Goal: Information Seeking & Learning: Find specific fact

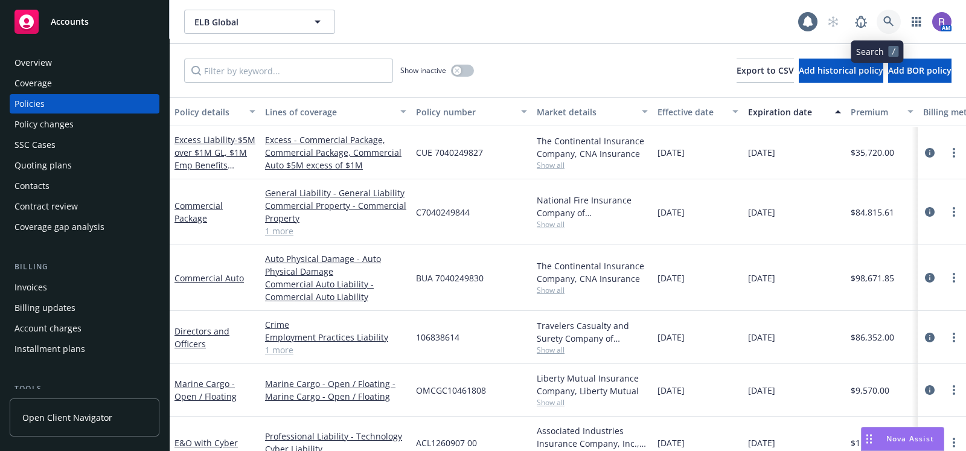
click at [883, 19] on icon at bounding box center [888, 21] width 11 height 11
click at [435, 21] on div "ELB Global ELB Global" at bounding box center [491, 22] width 614 height 24
click at [877, 28] on link at bounding box center [889, 22] width 24 height 24
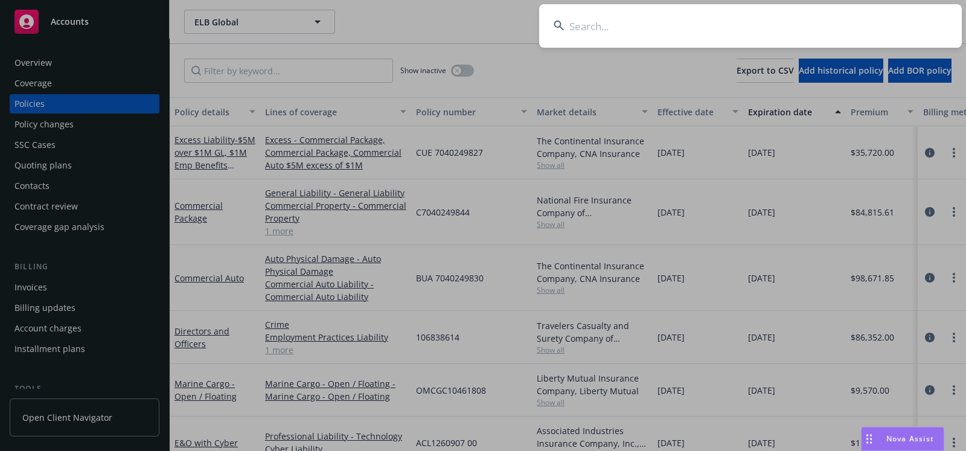
click at [830, 28] on input at bounding box center [750, 25] width 423 height 43
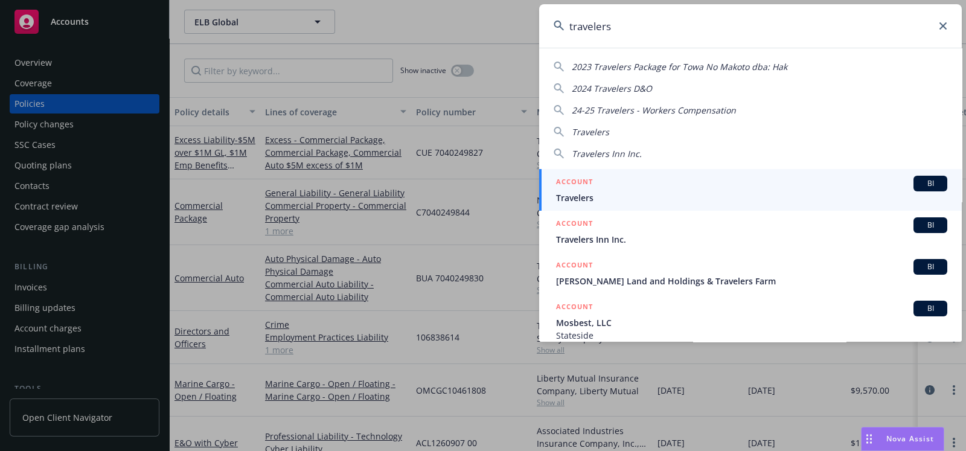
type input "travelers"
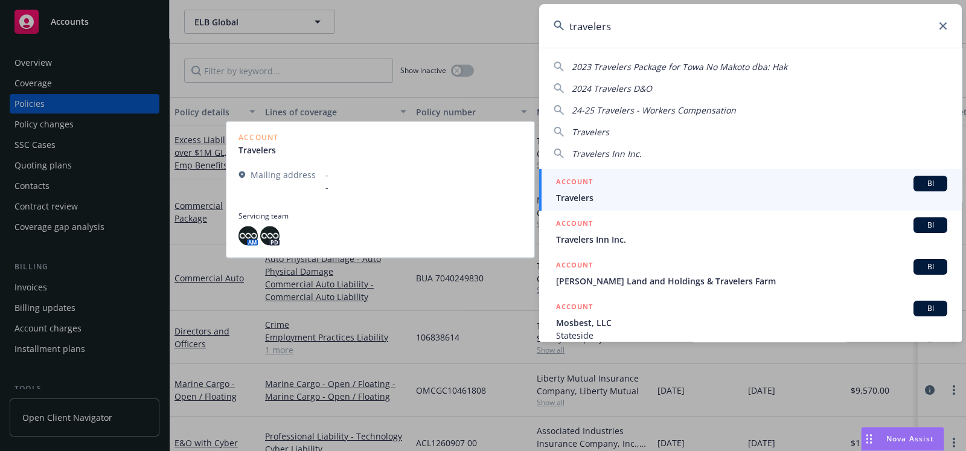
click at [641, 191] on span "Travelers" at bounding box center [751, 197] width 391 height 13
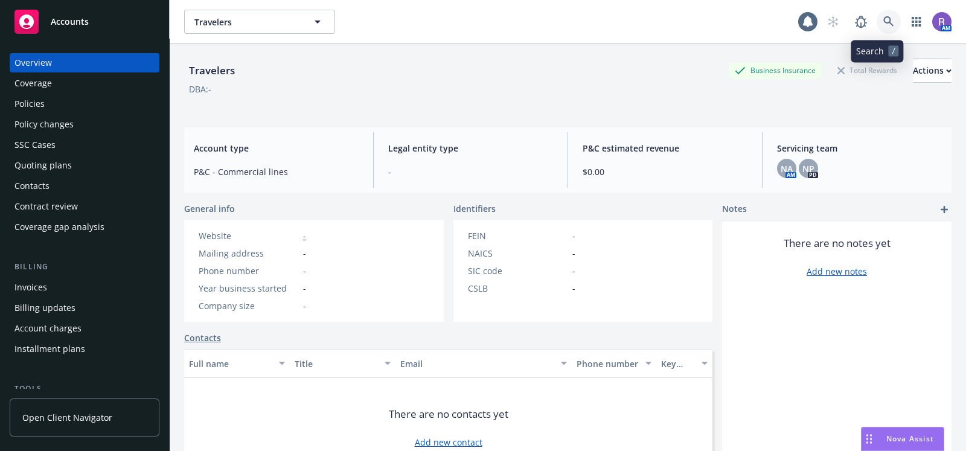
click at [884, 19] on link at bounding box center [889, 22] width 24 height 24
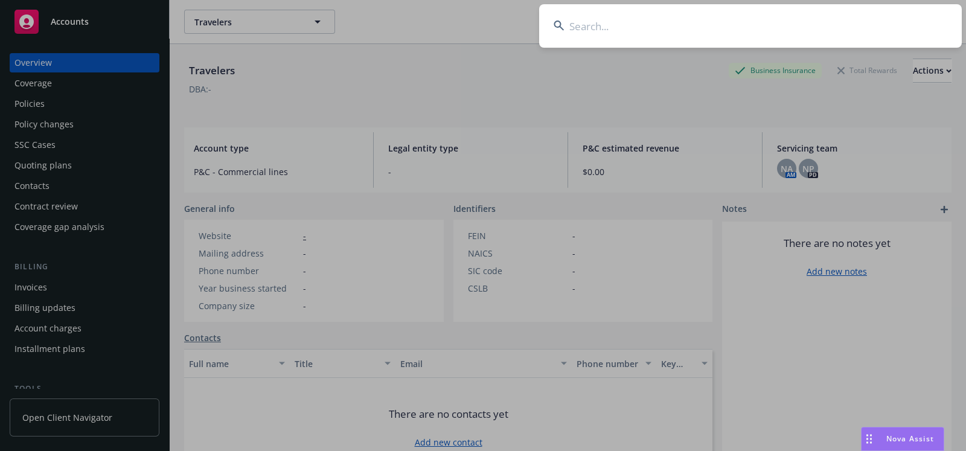
click at [884, 19] on input at bounding box center [750, 25] width 423 height 43
click at [680, 19] on input at bounding box center [750, 25] width 423 height 43
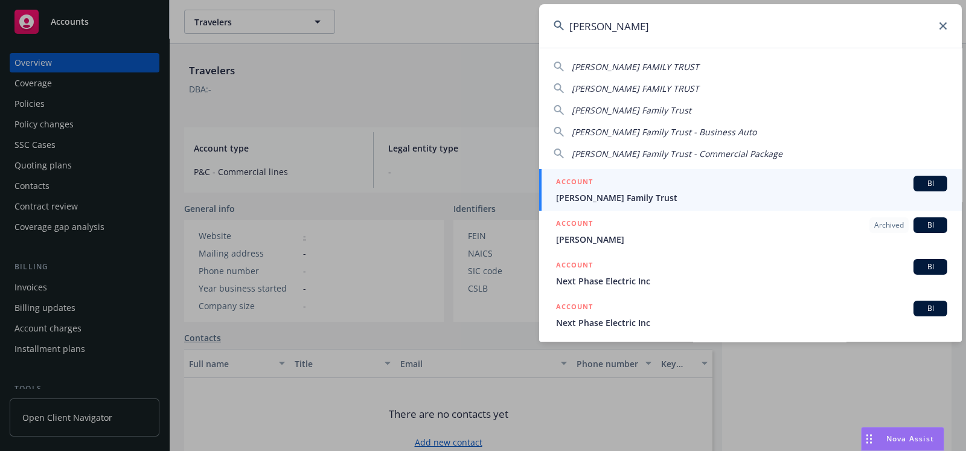
type input "[PERSON_NAME]"
click at [635, 193] on span "[PERSON_NAME] Family Trust" at bounding box center [751, 197] width 391 height 13
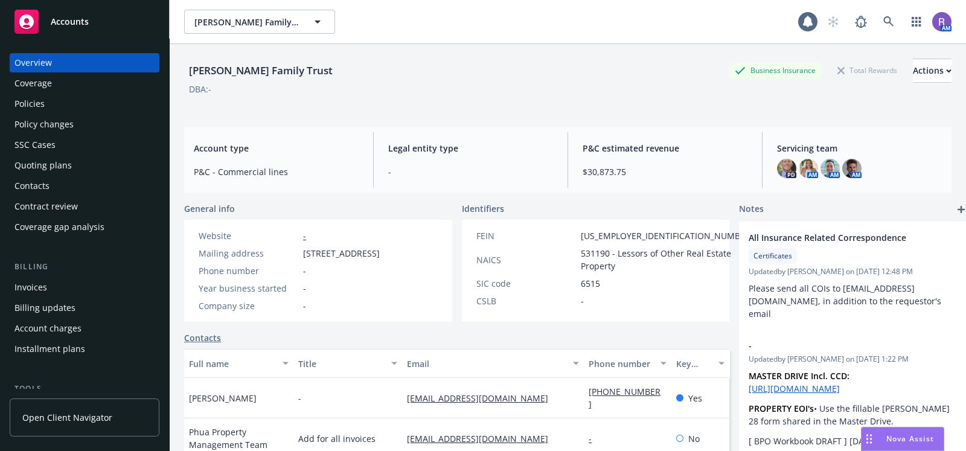
click at [43, 102] on div "Policies" at bounding box center [29, 103] width 30 height 19
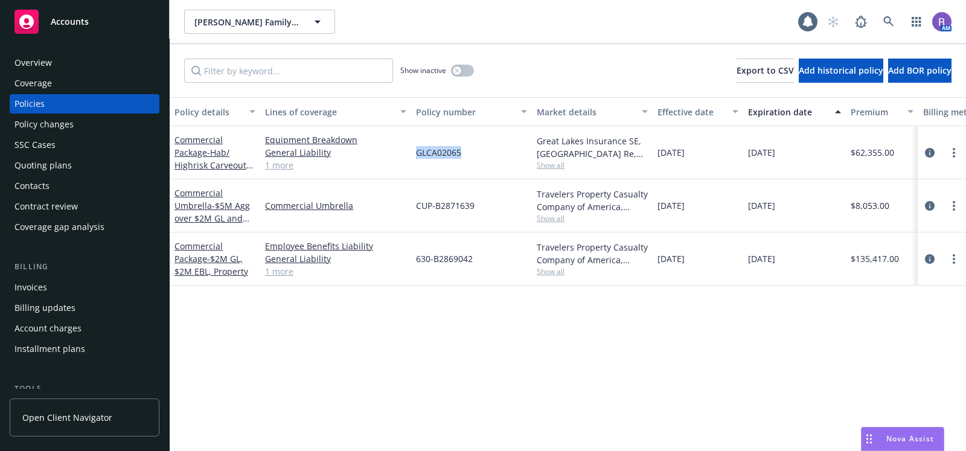
drag, startPoint x: 418, startPoint y: 155, endPoint x: 460, endPoint y: 145, distance: 42.9
click at [460, 145] on div "GLCA02065" at bounding box center [471, 152] width 121 height 53
click at [883, 31] on link at bounding box center [889, 22] width 24 height 24
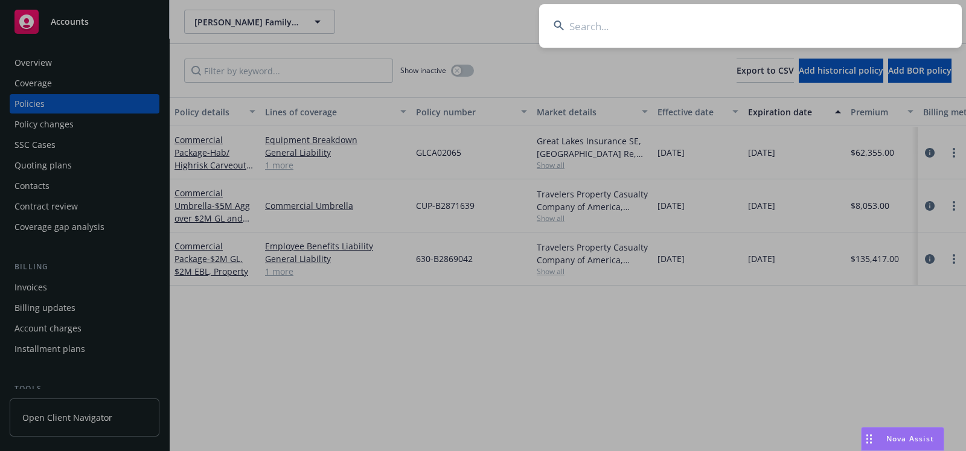
click at [837, 30] on input at bounding box center [750, 25] width 423 height 43
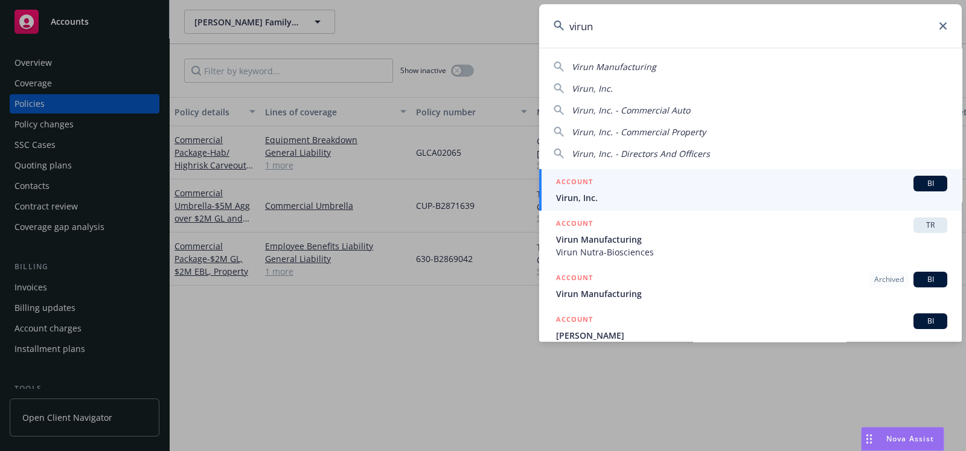
type input "virun"
click at [584, 194] on span "Virun, Inc." at bounding box center [751, 197] width 391 height 13
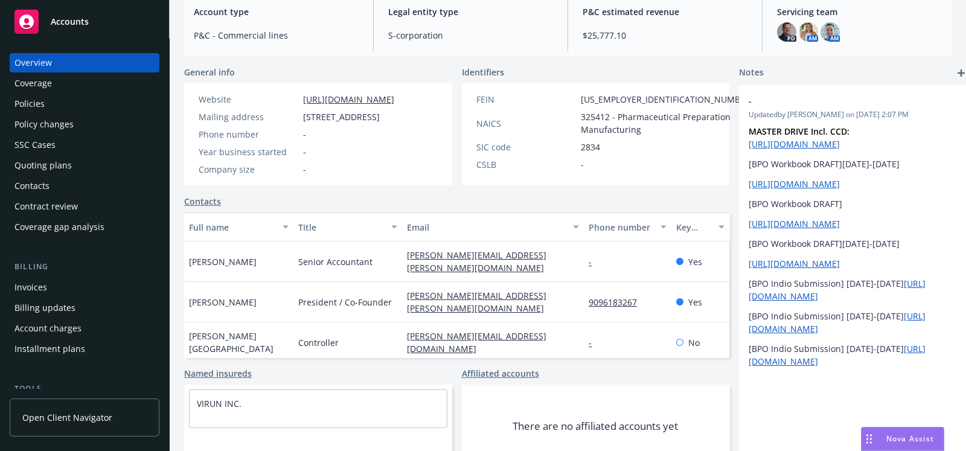
scroll to position [137, 0]
drag, startPoint x: 379, startPoint y: 271, endPoint x: 507, endPoint y: 269, distance: 128.0
click at [507, 269] on div "[PERSON_NAME] Senior Accountant [PERSON_NAME][EMAIL_ADDRESS][PERSON_NAME][DOMAI…" at bounding box center [456, 261] width 545 height 40
click at [464, 207] on div "Contacts" at bounding box center [456, 200] width 545 height 13
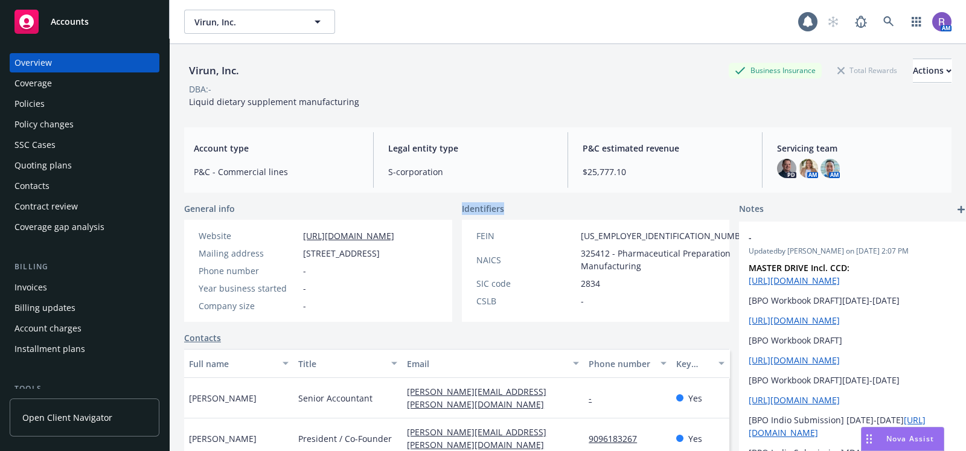
drag, startPoint x: 445, startPoint y: 208, endPoint x: 502, endPoint y: 206, distance: 57.4
click at [502, 206] on div "General info Website [URL][DOMAIN_NAME] Mailing address [STREET_ADDRESS] Phone …" at bounding box center [456, 262] width 545 height 120
click at [511, 206] on div "Identifiers" at bounding box center [596, 208] width 268 height 13
click at [479, 208] on span "Identifiers" at bounding box center [483, 208] width 42 height 13
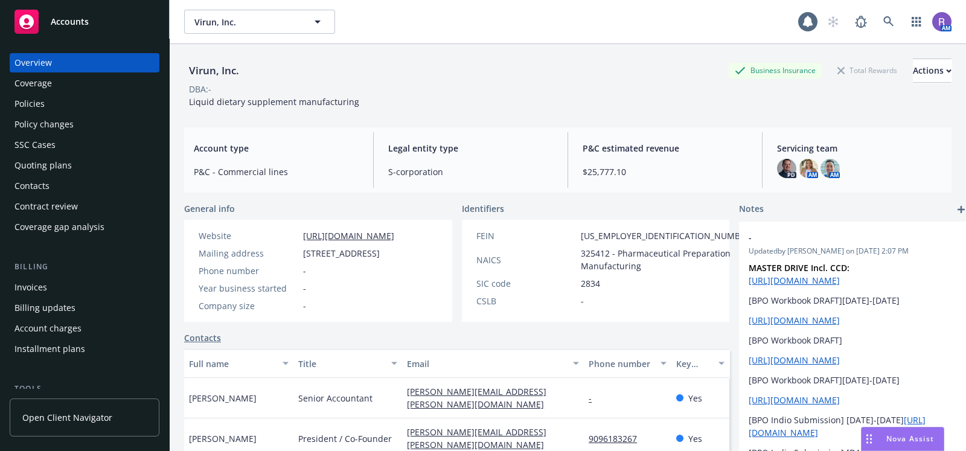
click at [440, 267] on div "General info Website [URL][DOMAIN_NAME] Mailing address [STREET_ADDRESS] Phone …" at bounding box center [456, 262] width 545 height 120
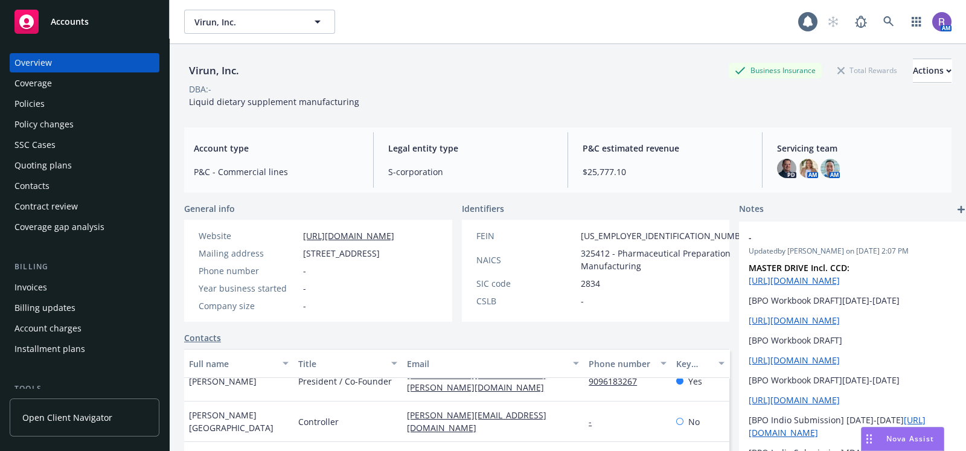
click at [487, 74] on div "Virun, Inc. Business Insurance Total Rewards Actions" at bounding box center [567, 71] width 767 height 24
click at [619, 80] on div "Virun, Inc. Business Insurance Total Rewards Actions" at bounding box center [567, 71] width 767 height 24
click at [883, 24] on icon at bounding box center [888, 21] width 10 height 10
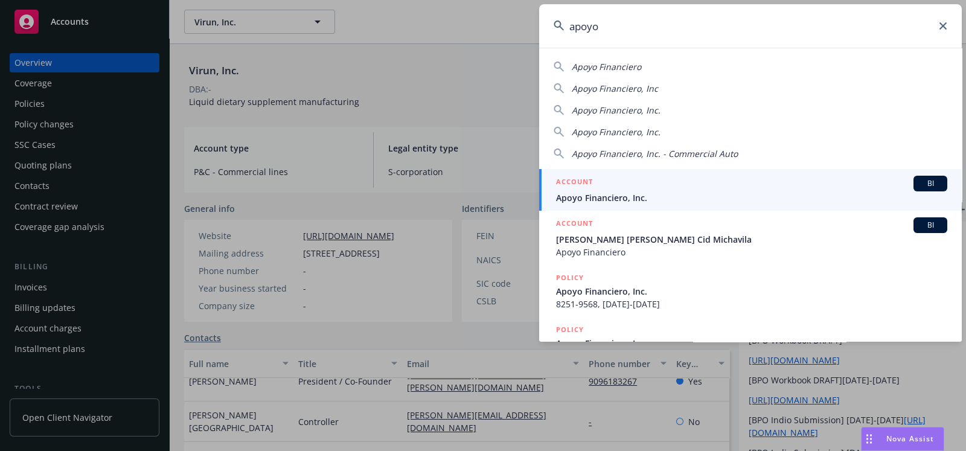
type input "apoyo"
click at [618, 190] on div "ACCOUNT BI" at bounding box center [751, 184] width 391 height 16
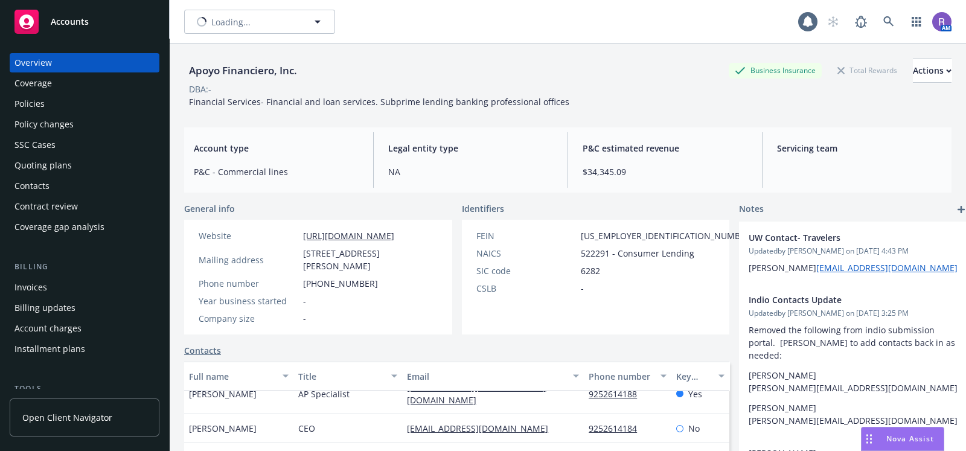
scroll to position [28, 0]
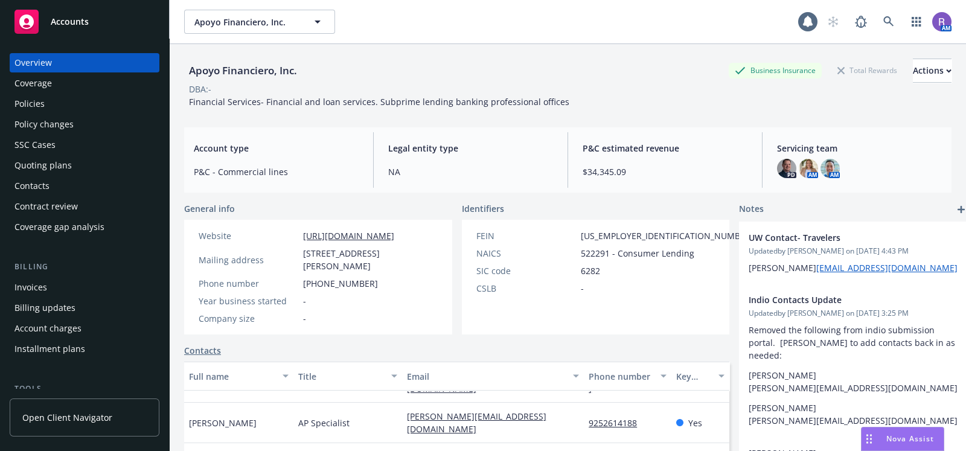
click at [68, 285] on div "Invoices" at bounding box center [84, 287] width 140 height 19
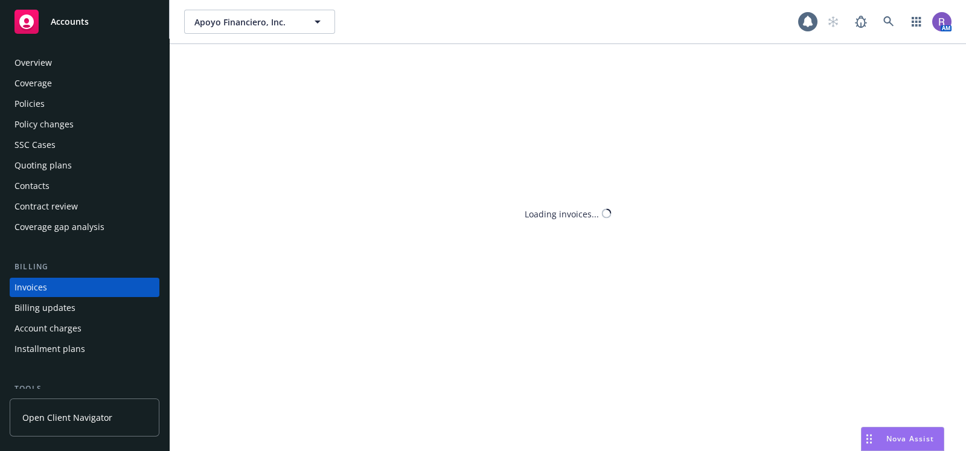
scroll to position [42, 0]
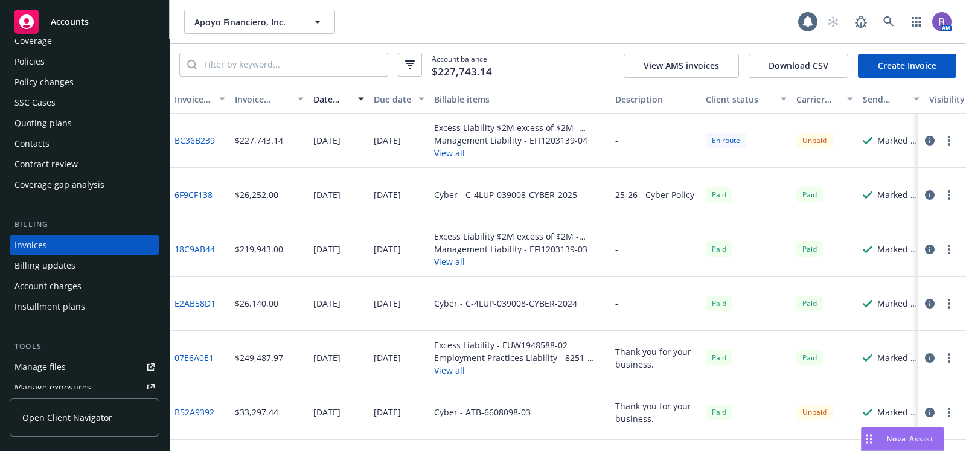
click at [922, 142] on button "button" at bounding box center [929, 140] width 14 height 14
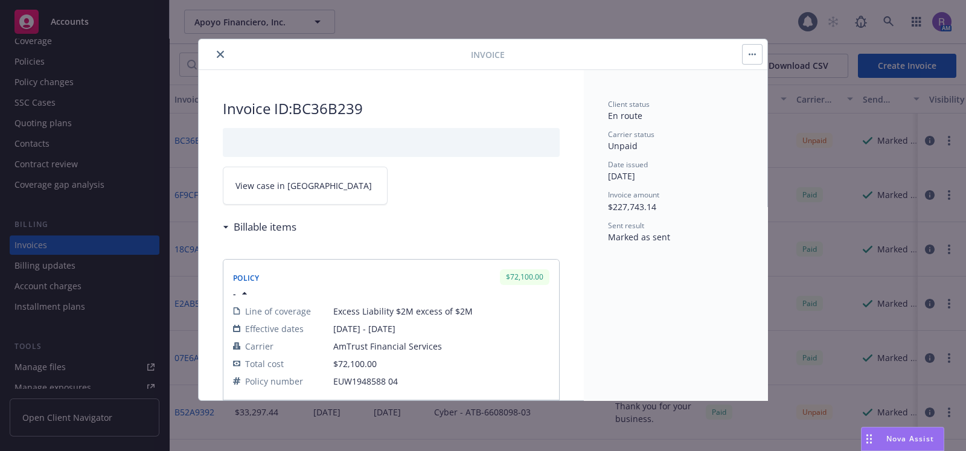
click at [347, 190] on link "View case in [GEOGRAPHIC_DATA]" at bounding box center [305, 186] width 165 height 38
click at [222, 51] on icon "close" at bounding box center [220, 54] width 7 height 7
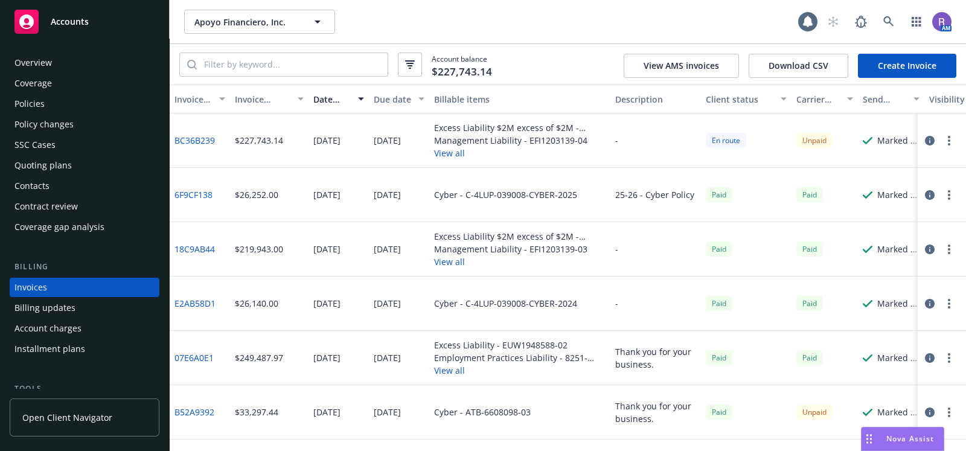
click at [43, 104] on div "Policies" at bounding box center [29, 103] width 30 height 19
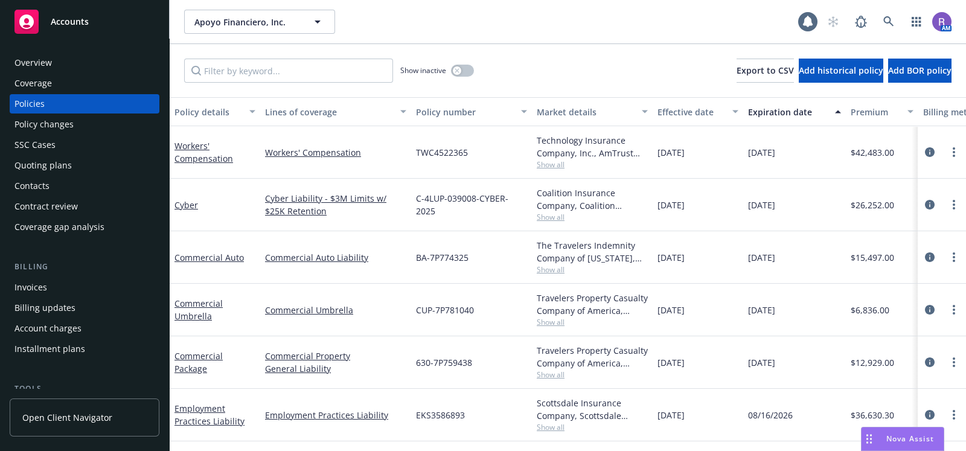
click at [100, 290] on div "Invoices" at bounding box center [84, 287] width 140 height 19
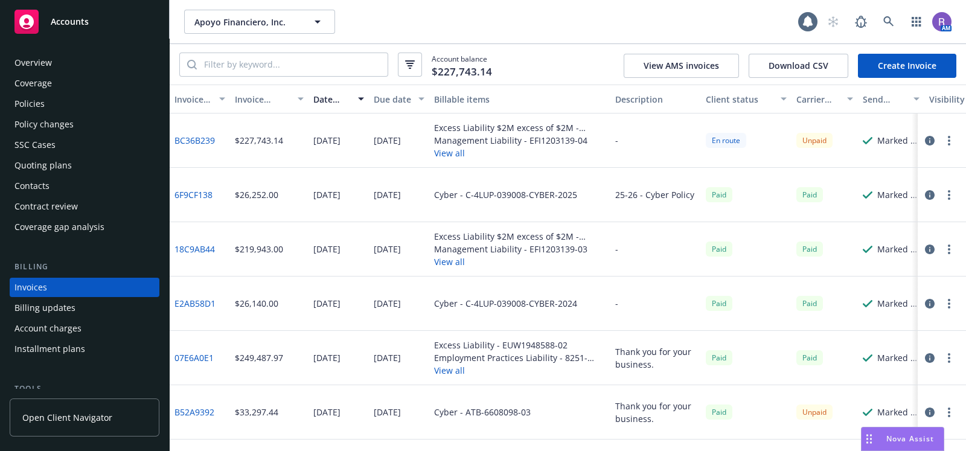
click at [53, 61] on div "Overview" at bounding box center [84, 62] width 140 height 19
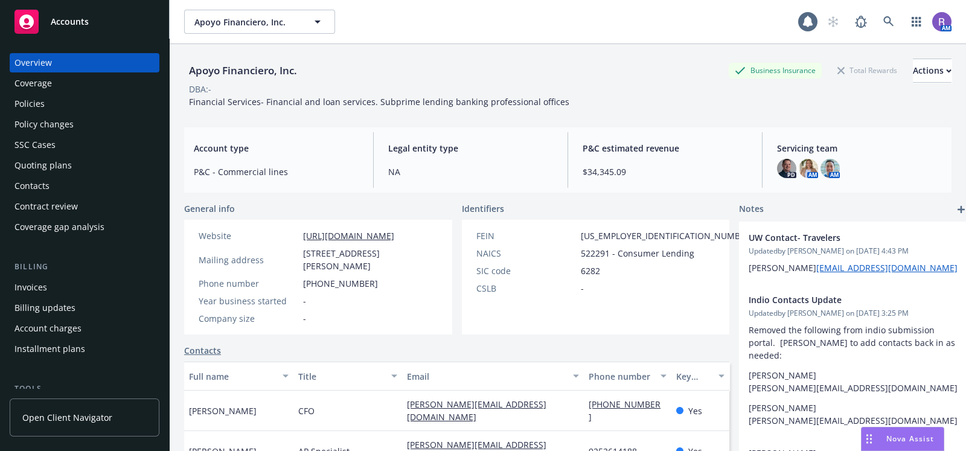
click at [432, 98] on span "Financial Services- Financial and loan services. Subprime lending banking profe…" at bounding box center [379, 101] width 380 height 11
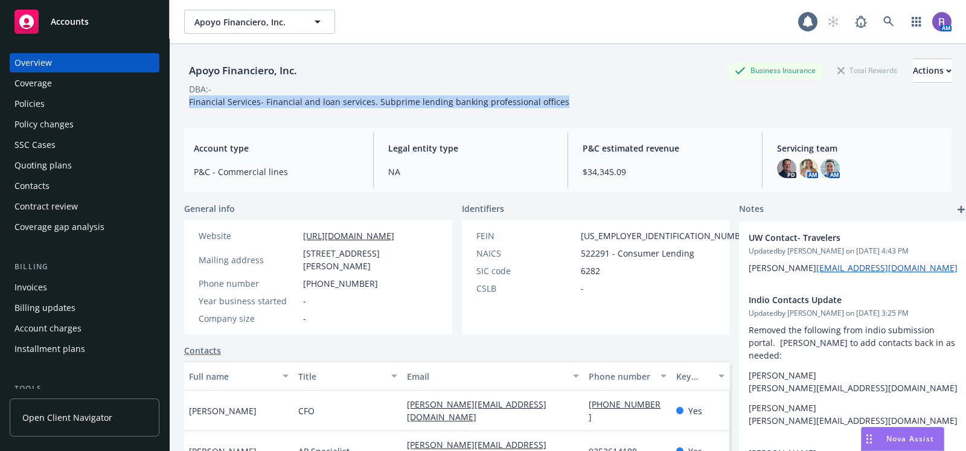
click at [432, 98] on span "Financial Services- Financial and loan services. Subprime lending banking profe…" at bounding box center [379, 101] width 380 height 11
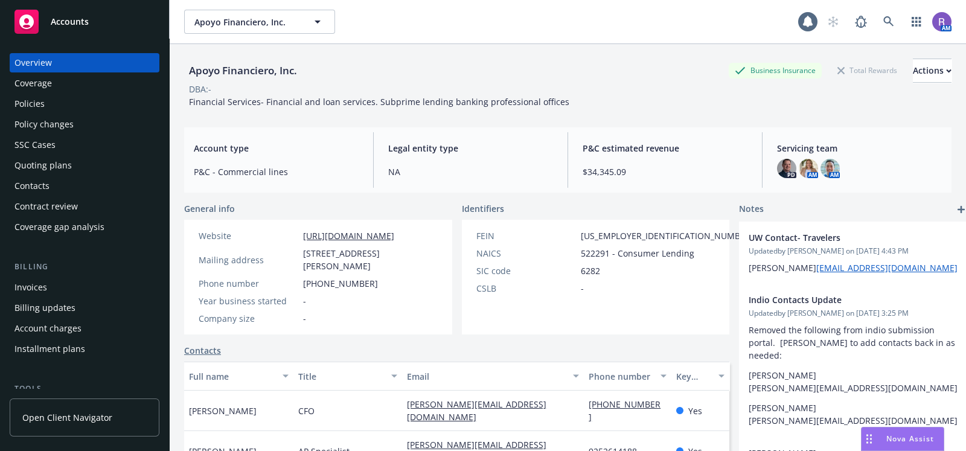
click at [456, 126] on div "Apoyo Financiero, Inc. Business Insurance Total Rewards Actions DBA: - Financia…" at bounding box center [567, 262] width 767 height 436
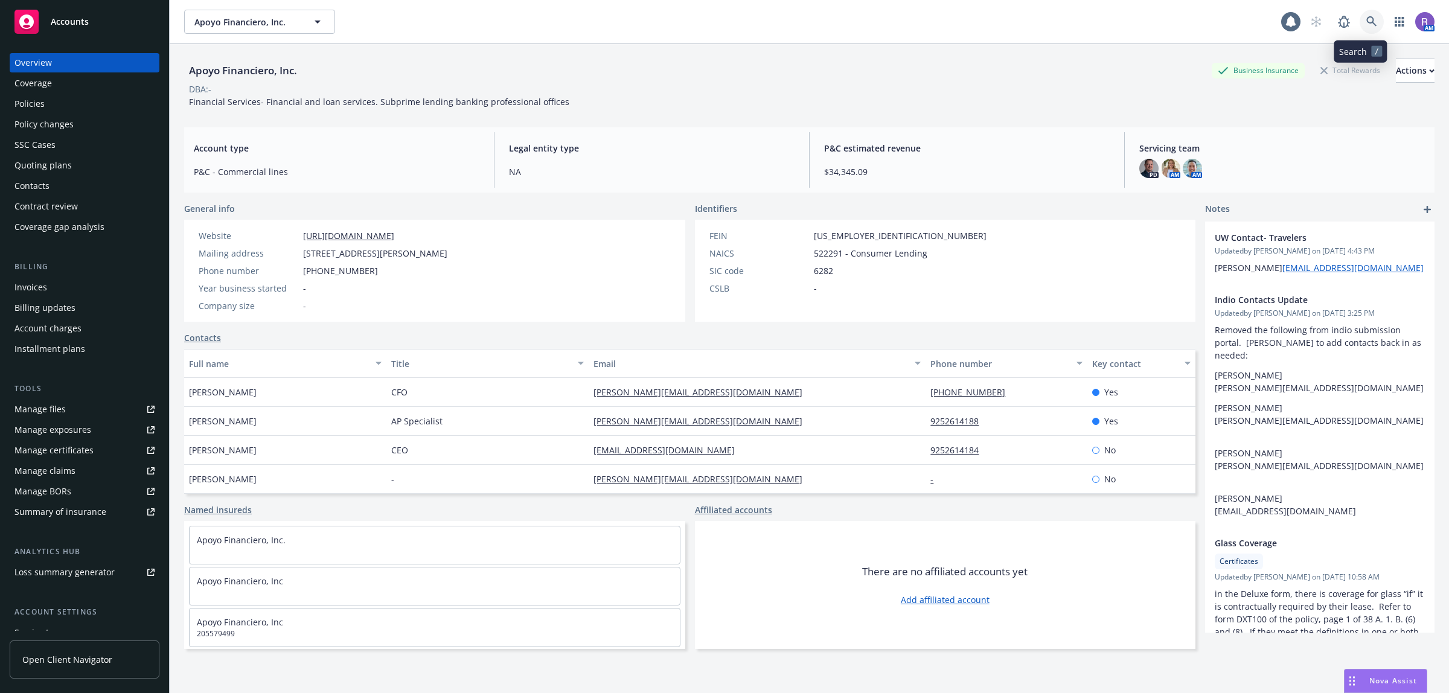
click at [965, 16] on icon at bounding box center [1371, 21] width 11 height 11
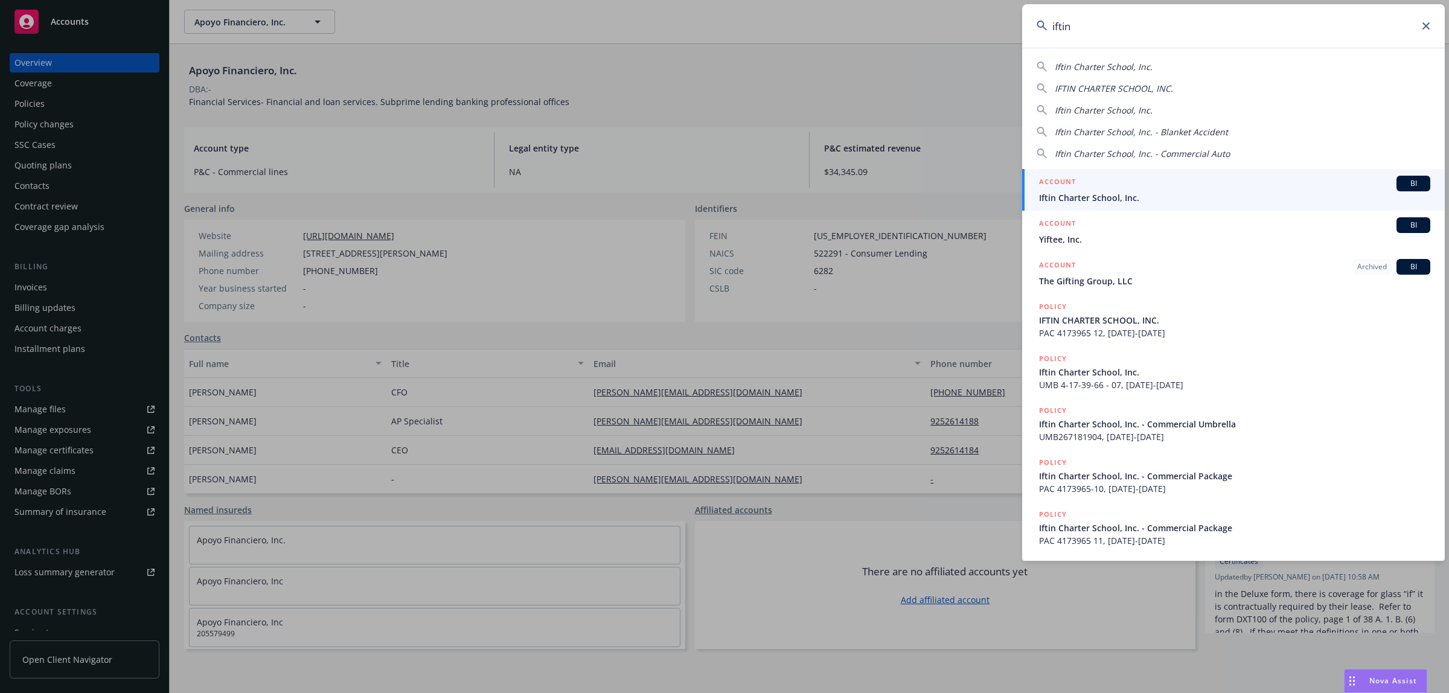
type input "iftin"
click at [965, 184] on div "ACCOUNT BI" at bounding box center [1234, 184] width 391 height 16
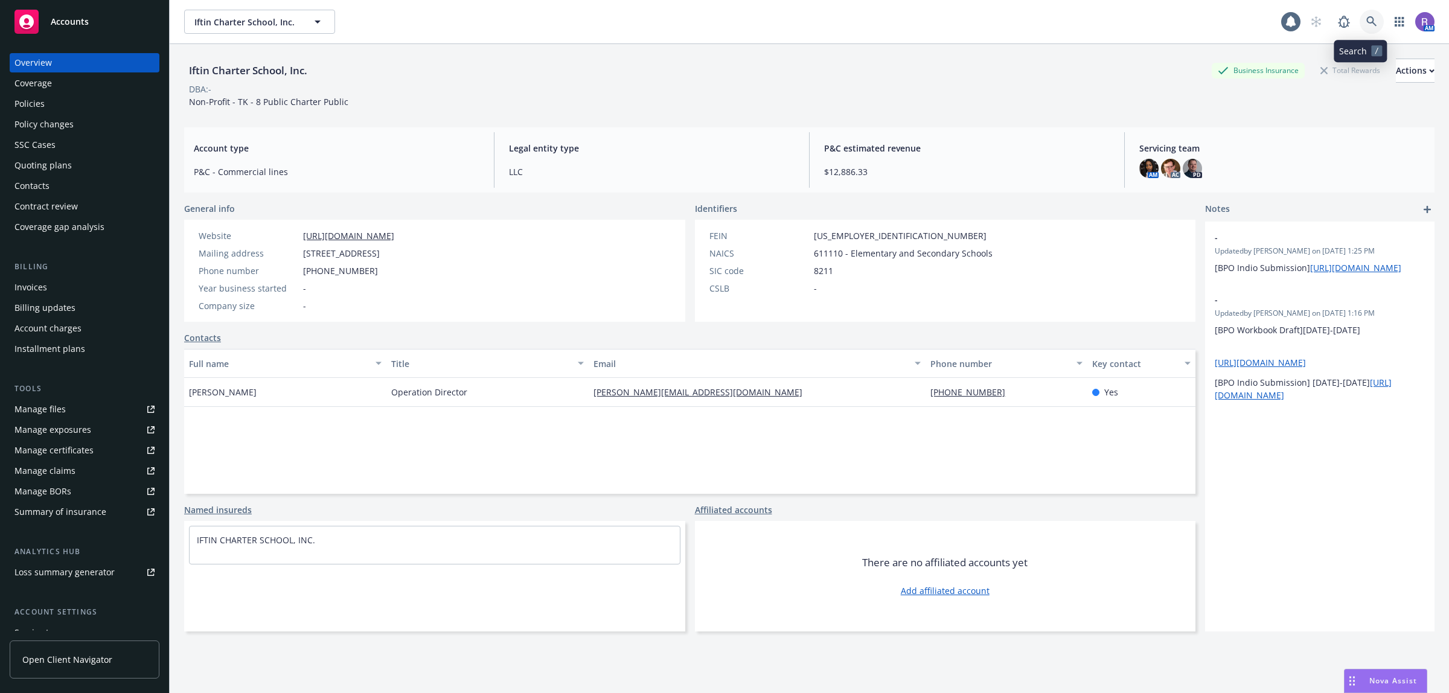
click at [965, 23] on icon at bounding box center [1371, 21] width 11 height 11
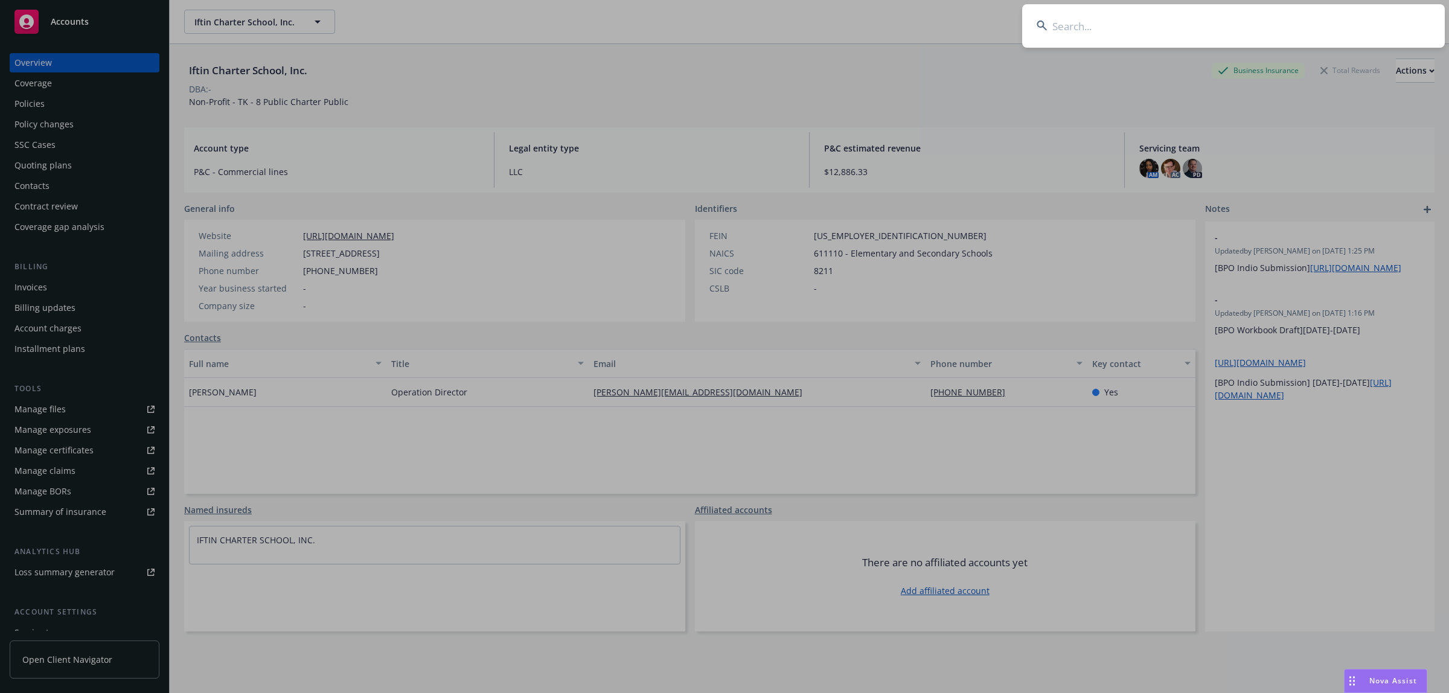
click at [965, 23] on input at bounding box center [1233, 25] width 423 height 43
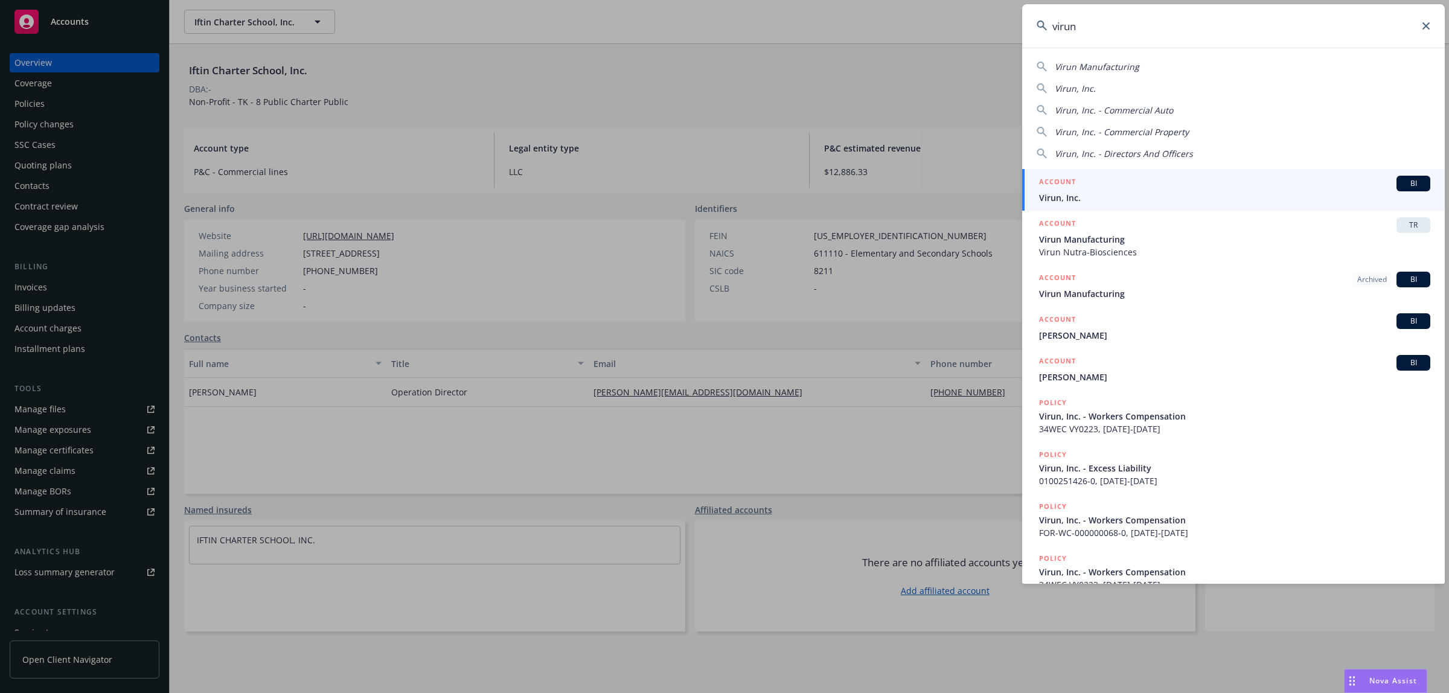
type input "virun"
click at [965, 182] on div "ACCOUNT BI" at bounding box center [1234, 184] width 391 height 16
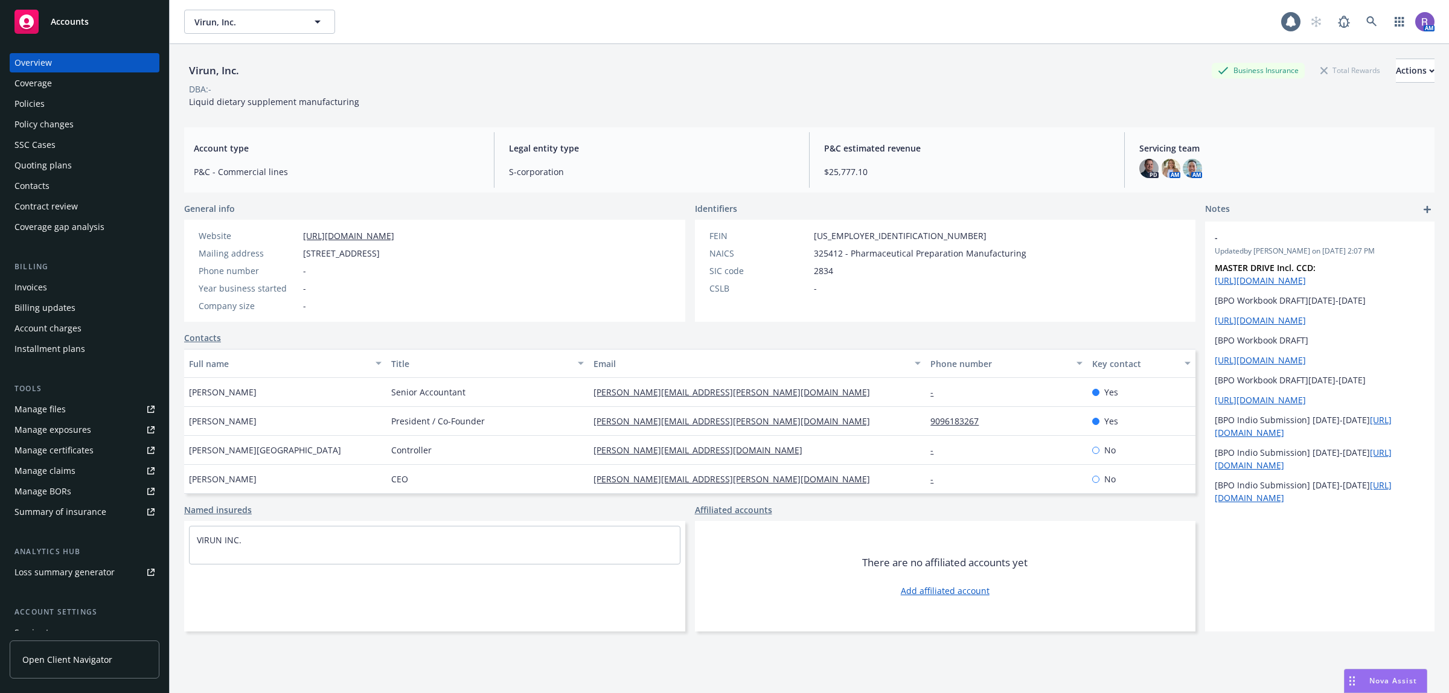
click at [57, 103] on div "Policies" at bounding box center [84, 103] width 140 height 19
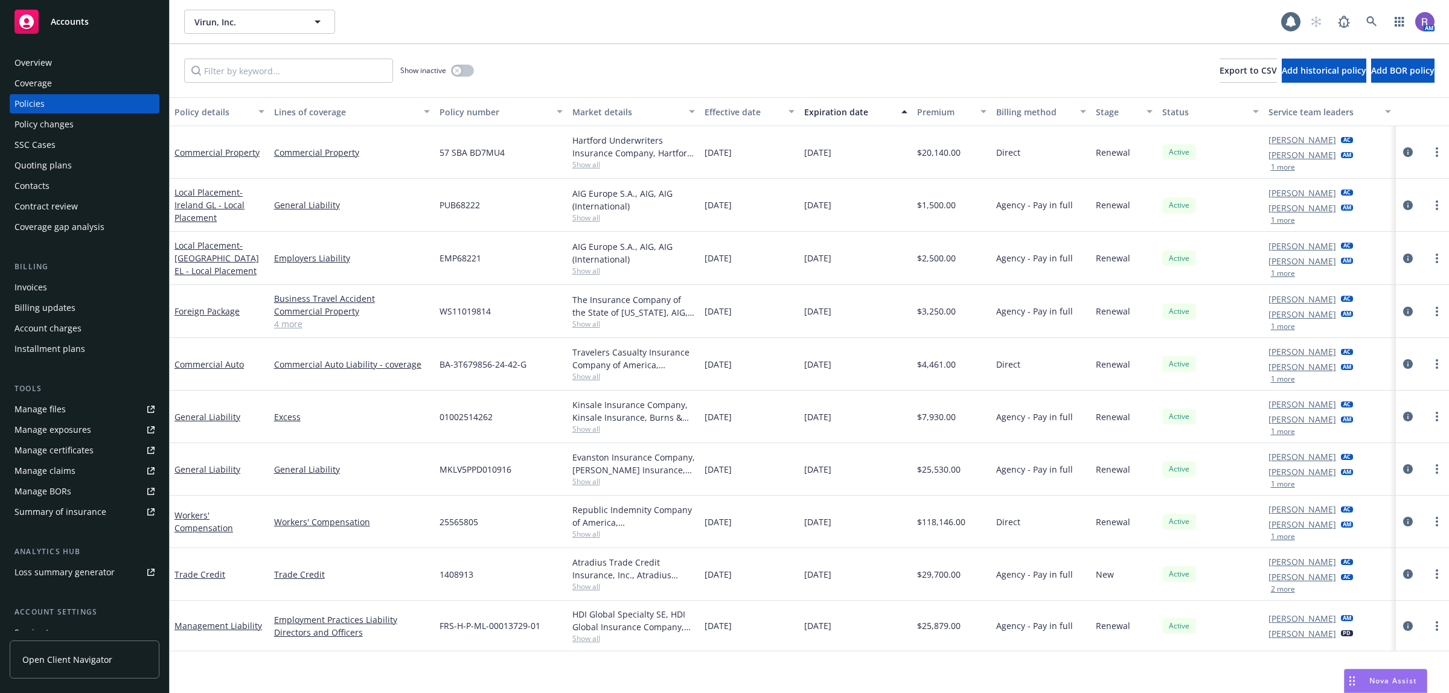
click at [473, 155] on span "57 SBA BD7MU4" at bounding box center [472, 152] width 65 height 13
click at [484, 150] on span "57 SBA BD7MU4" at bounding box center [472, 152] width 65 height 13
copy span "BD7MU4"
